Goal: Use online tool/utility: Utilize a website feature to perform a specific function

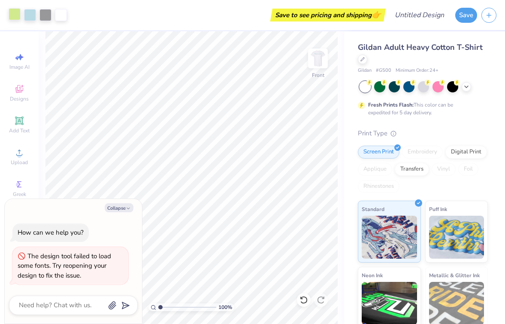
click at [15, 19] on div at bounding box center [15, 14] width 12 height 12
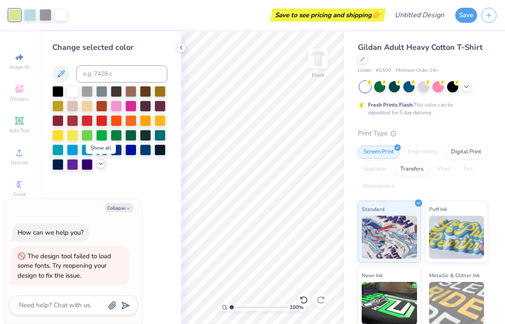
click at [100, 163] on icon at bounding box center [100, 163] width 7 height 7
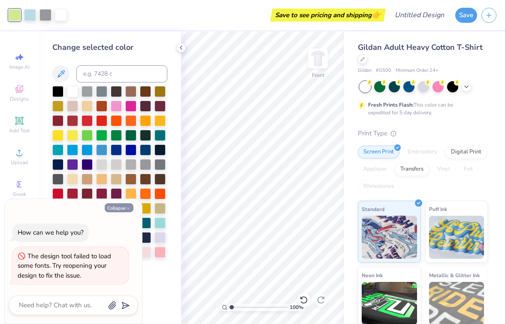
click at [129, 208] on polyline "button" at bounding box center [128, 208] width 3 height 1
type textarea "x"
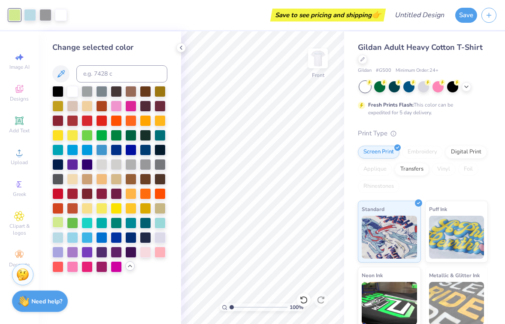
click at [59, 224] on div at bounding box center [57, 221] width 11 height 11
click at [60, 224] on div at bounding box center [57, 221] width 11 height 11
click at [74, 222] on div at bounding box center [72, 221] width 11 height 11
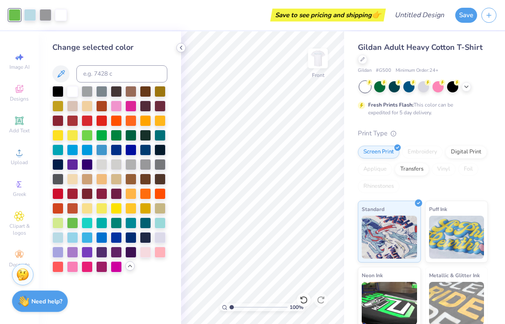
click at [178, 49] on icon at bounding box center [181, 47] width 7 height 7
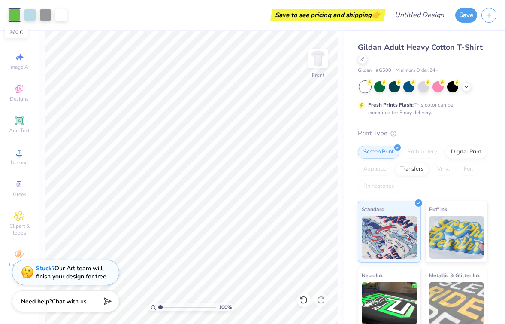
click at [13, 17] on div at bounding box center [15, 15] width 12 height 12
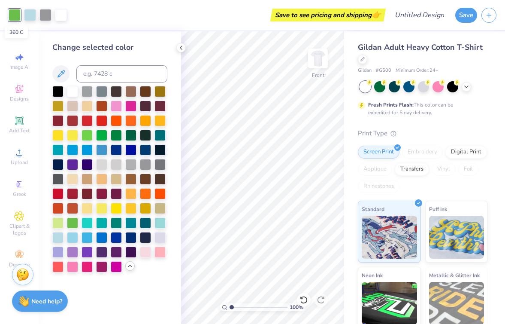
click at [13, 17] on div at bounding box center [15, 15] width 12 height 12
click at [58, 72] on icon at bounding box center [61, 74] width 10 height 10
click at [15, 15] on div at bounding box center [15, 15] width 12 height 12
click at [16, 16] on div at bounding box center [15, 15] width 12 height 12
click at [129, 80] on input at bounding box center [121, 73] width 91 height 17
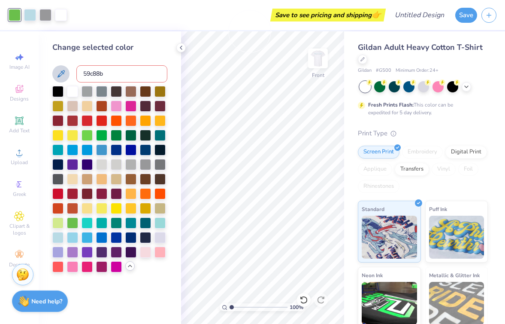
click at [82, 74] on input "59c88b" at bounding box center [121, 73] width 91 height 17
type input "#59c88b"
click at [105, 75] on input "#59c88b" at bounding box center [121, 73] width 91 height 17
click at [115, 76] on input "#59c88b" at bounding box center [121, 73] width 91 height 17
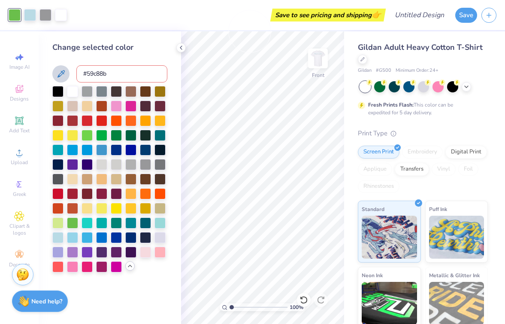
drag, startPoint x: 114, startPoint y: 71, endPoint x: 72, endPoint y: 72, distance: 42.1
click at [72, 72] on div "#59c88b" at bounding box center [109, 73] width 115 height 17
type input "79d2a0"
drag, startPoint x: 112, startPoint y: 73, endPoint x: 79, endPoint y: 70, distance: 32.4
click at [79, 70] on input "79d2a0" at bounding box center [121, 73] width 91 height 17
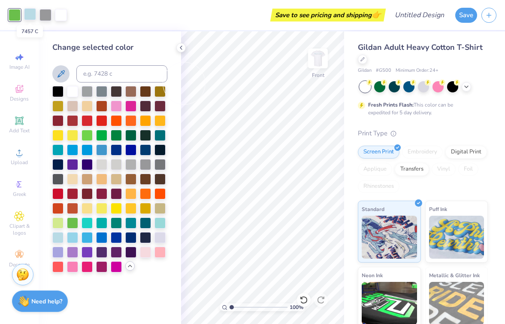
click at [29, 17] on div at bounding box center [30, 14] width 12 height 12
click at [88, 237] on div at bounding box center [87, 236] width 11 height 11
